Goal: Task Accomplishment & Management: Manage account settings

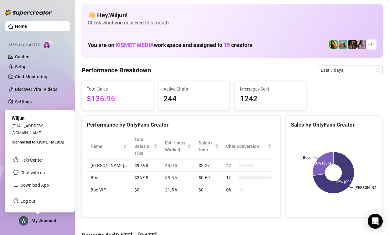
click at [25, 222] on img at bounding box center [23, 220] width 9 height 9
click at [30, 200] on link "Log out" at bounding box center [27, 201] width 15 height 5
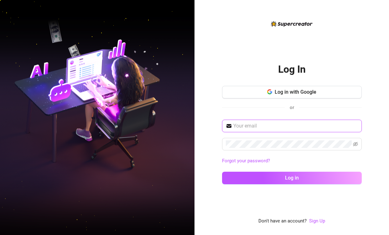
type input "[EMAIL_ADDRESS][DOMAIN_NAME]"
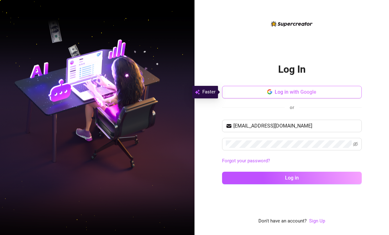
click at [298, 96] on button "Log in with Google" at bounding box center [292, 92] width 140 height 13
